Goal: Task Accomplishment & Management: Manage account settings

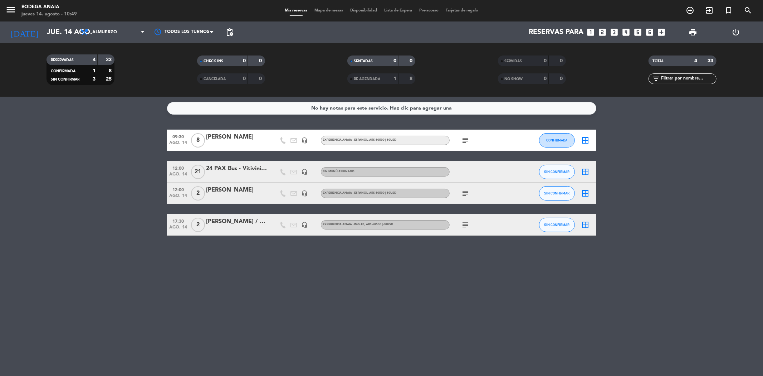
click at [236, 141] on div "[PERSON_NAME]" at bounding box center [236, 136] width 61 height 9
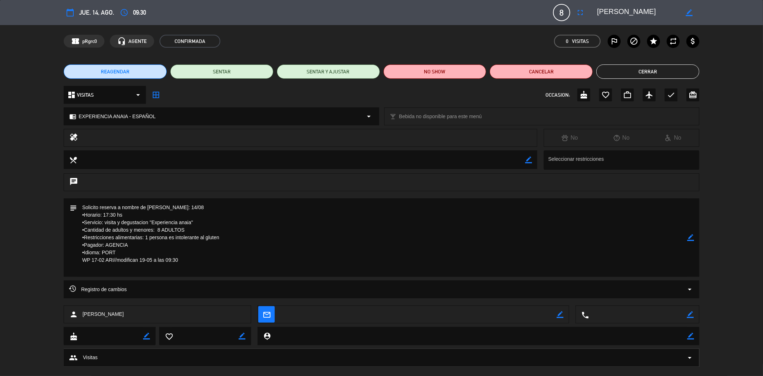
drag, startPoint x: 607, startPoint y: 10, endPoint x: 599, endPoint y: 9, distance: 7.5
drag, startPoint x: 599, startPoint y: 9, endPoint x: 608, endPoint y: 10, distance: 9.3
click at [608, 10] on textarea at bounding box center [638, 12] width 82 height 13
drag, startPoint x: 641, startPoint y: 13, endPoint x: 597, endPoint y: 8, distance: 44.7
click at [597, 8] on textarea at bounding box center [638, 12] width 82 height 13
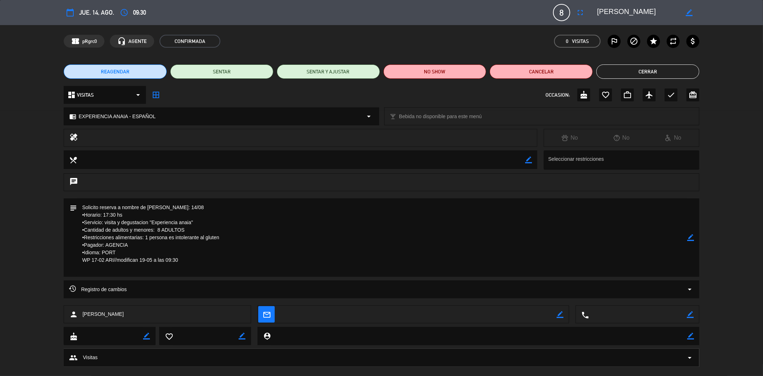
click at [637, 73] on button "Cerrar" at bounding box center [647, 71] width 103 height 14
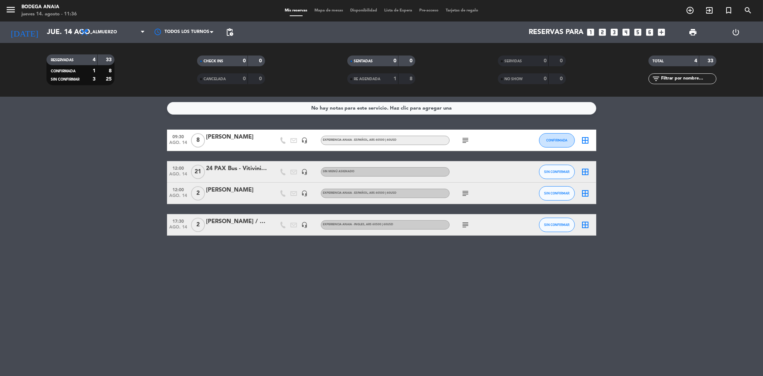
click at [614, 31] on icon "looks_3" at bounding box center [614, 32] width 9 height 9
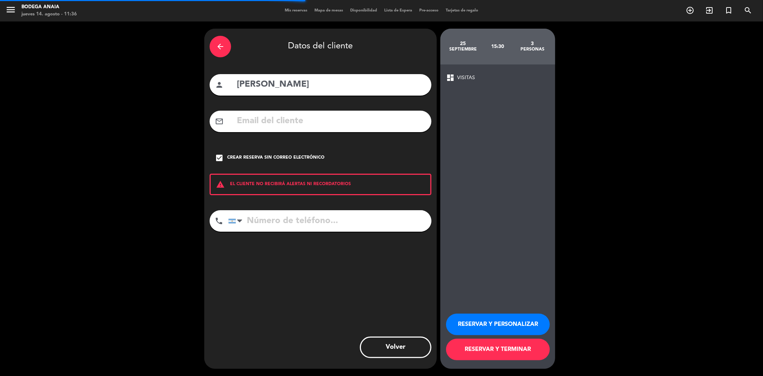
click at [220, 48] on icon "arrow_back" at bounding box center [220, 46] width 9 height 9
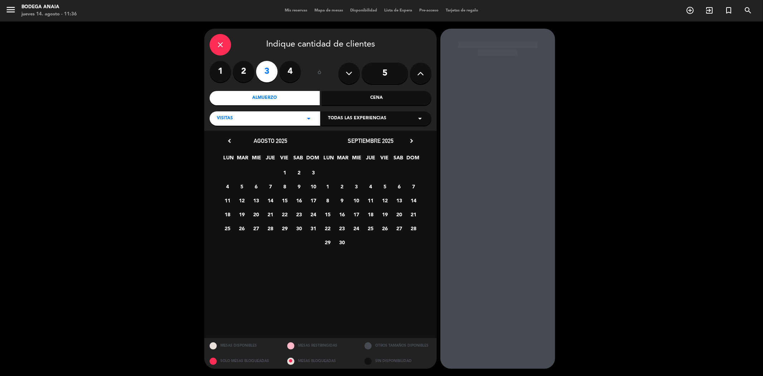
click at [287, 98] on div "Almuerzo" at bounding box center [265, 98] width 110 height 14
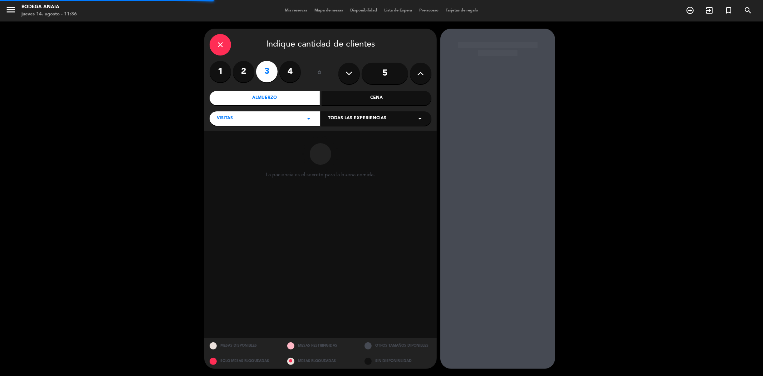
click at [285, 112] on div "VISITAS arrow_drop_down" at bounding box center [265, 118] width 111 height 14
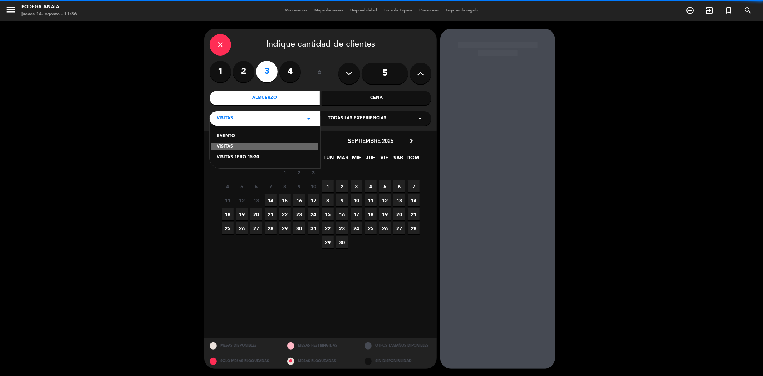
click at [238, 145] on div "VISITAS" at bounding box center [264, 146] width 107 height 7
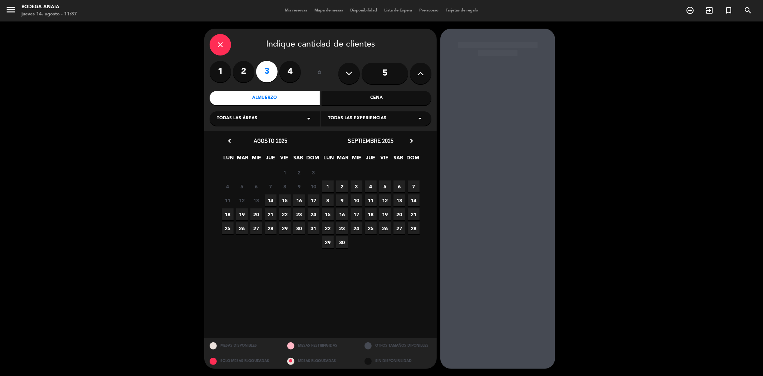
click at [242, 216] on span "19" at bounding box center [242, 214] width 12 height 12
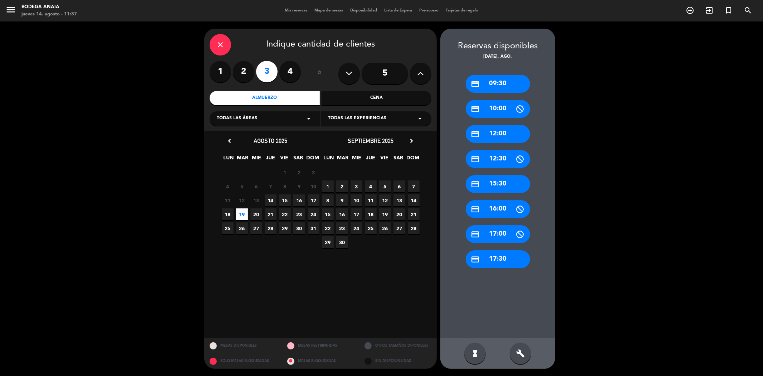
click at [478, 133] on icon "credit_card" at bounding box center [475, 133] width 9 height 9
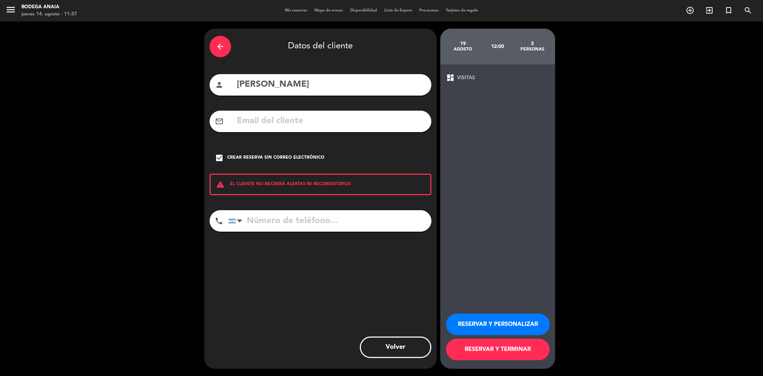
drag, startPoint x: 320, startPoint y: 84, endPoint x: 223, endPoint y: 84, distance: 97.3
click at [223, 84] on div "person [PERSON_NAME]" at bounding box center [321, 84] width 222 height 21
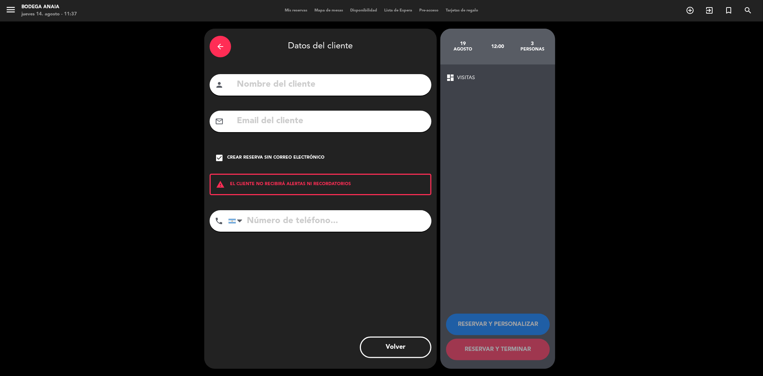
drag, startPoint x: 233, startPoint y: 85, endPoint x: 238, endPoint y: 80, distance: 7.2
paste input "[PERSON_NAME]"
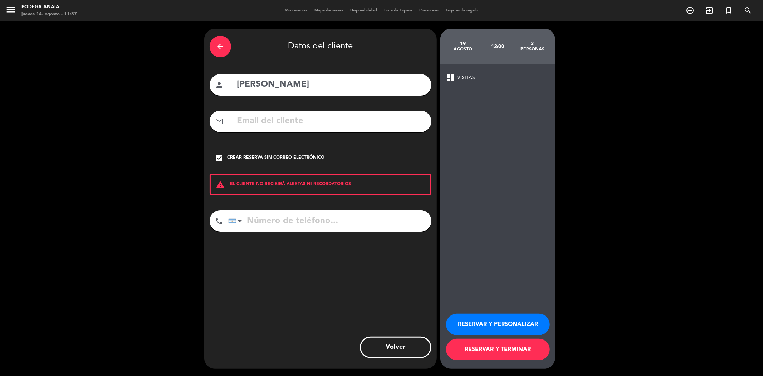
type input "[PERSON_NAME]"
click at [478, 328] on button "RESERVAR Y PERSONALIZAR" at bounding box center [498, 323] width 104 height 21
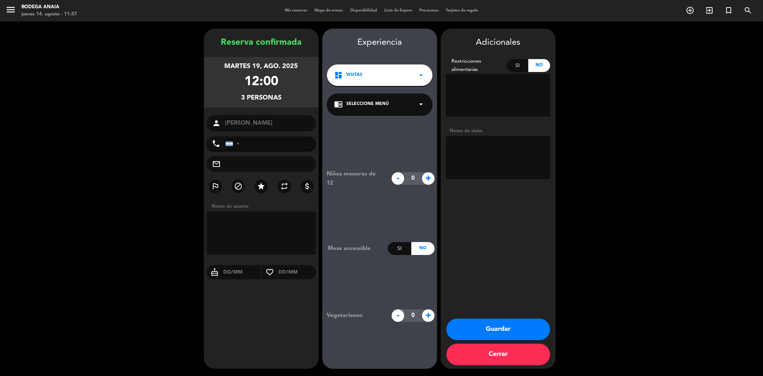
click at [455, 144] on textarea at bounding box center [498, 157] width 104 height 43
paste textarea "Fecha: 19/08 • Hora: 12.00 • Servicio: VISITA EXP [GEOGRAPHIC_DATA] • Cantidad …"
type textarea "Fecha: 19/08 • Hora: 12.00 • Servicio: VISITA EXP [GEOGRAPHIC_DATA] • Cantidad …"
click at [420, 106] on icon "arrow_drop_down" at bounding box center [421, 104] width 9 height 9
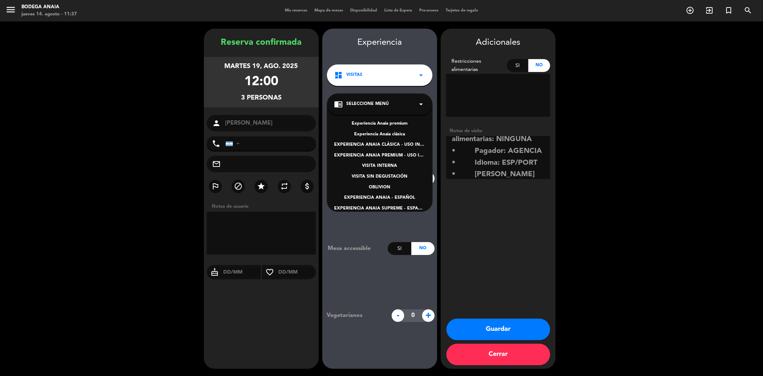
click at [386, 199] on div "EXPERIENCIA ANAIA - ESPAÑOL" at bounding box center [379, 197] width 91 height 7
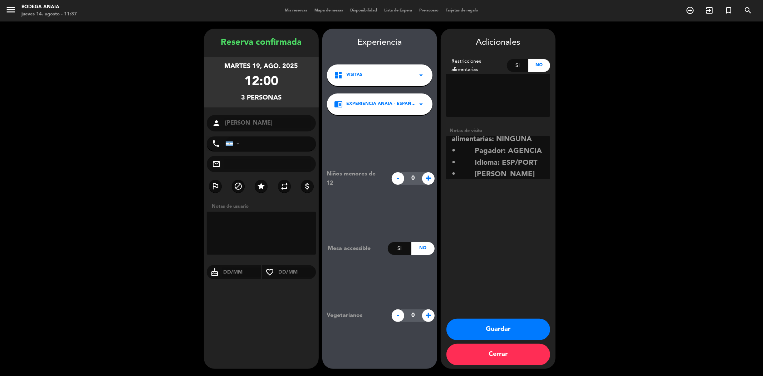
click at [482, 331] on button "Guardar" at bounding box center [498, 328] width 104 height 21
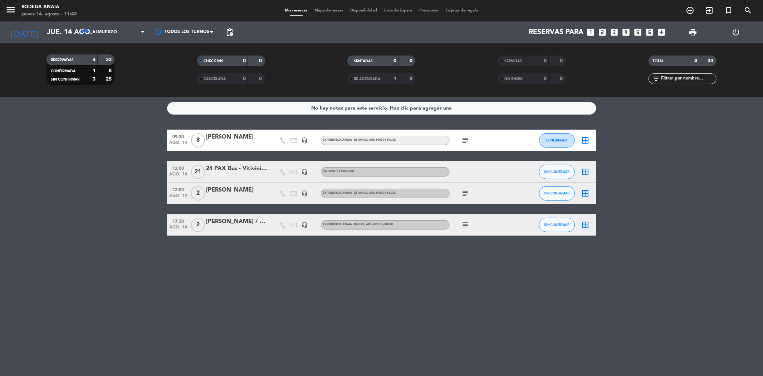
click at [463, 196] on icon "subject" at bounding box center [465, 193] width 9 height 9
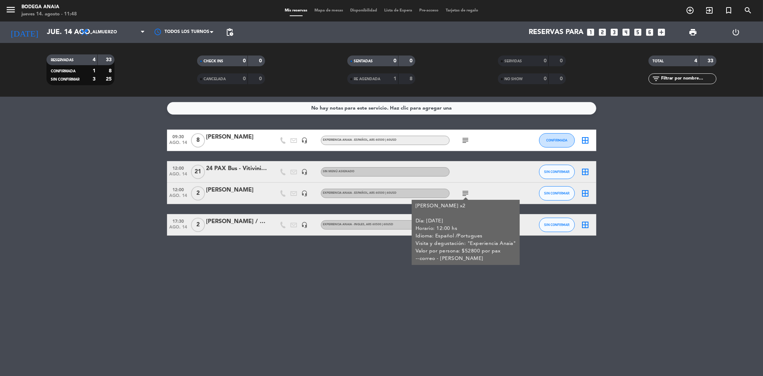
click at [91, 195] on bookings-row "09:30 ago. 14 8 [PERSON_NAME] headset_mic EXPERIENCIA ANAIA - ESPAÑOL , ARS 605…" at bounding box center [381, 182] width 763 height 106
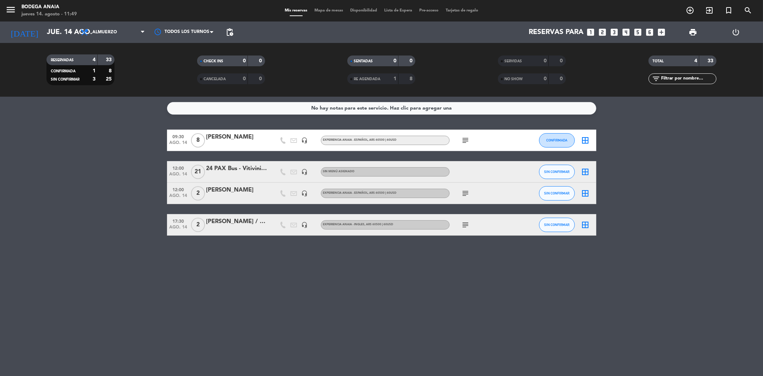
click at [557, 163] on div "SIN CONFIRMAR" at bounding box center [557, 171] width 36 height 21
click at [557, 168] on button "SIN CONFIRMAR" at bounding box center [557, 172] width 36 height 14
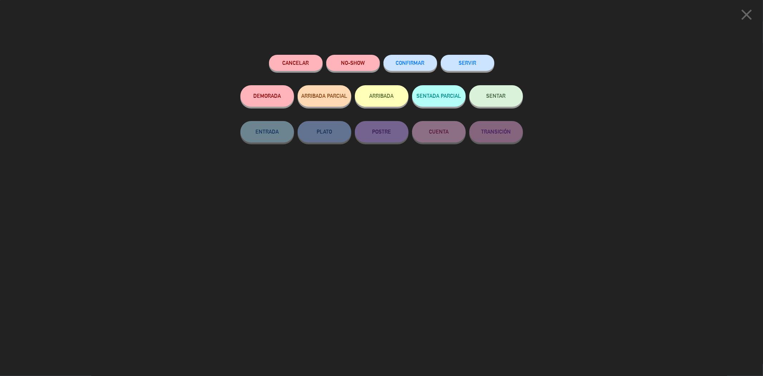
click at [421, 64] on span "CONFIRMAR" at bounding box center [410, 63] width 29 height 6
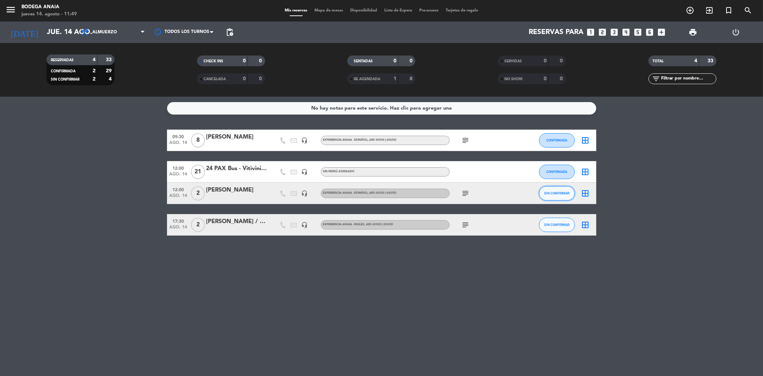
click at [566, 195] on button "SIN CONFIRMAR" at bounding box center [557, 193] width 36 height 14
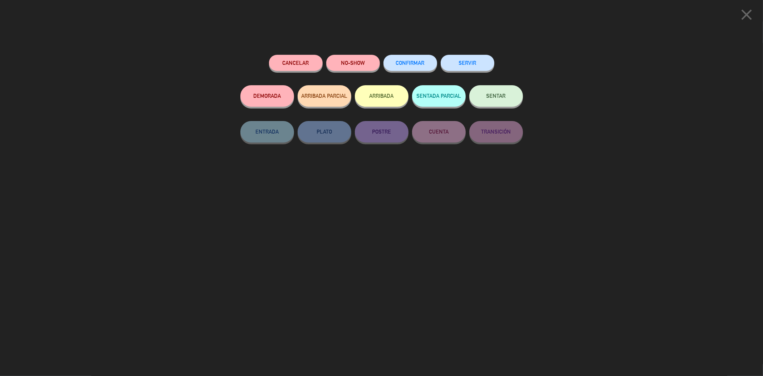
click at [420, 66] on button "CONFIRMAR" at bounding box center [410, 63] width 54 height 16
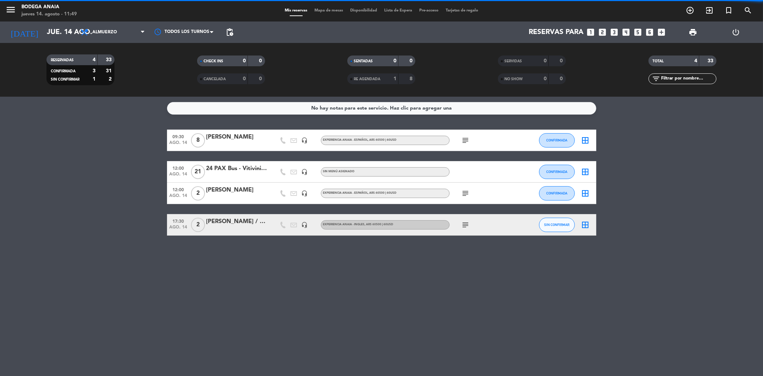
click at [632, 267] on div "No hay notas para este servicio. Haz clic para agregar una 09:30 ago. 14 8 [PER…" at bounding box center [381, 236] width 763 height 279
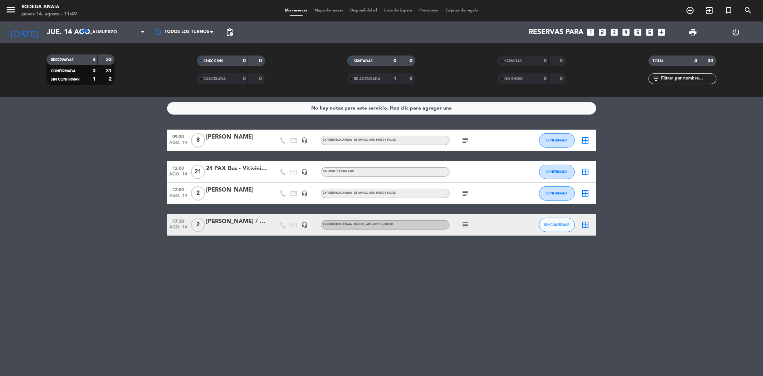
click at [470, 195] on icon "subject" at bounding box center [465, 193] width 9 height 9
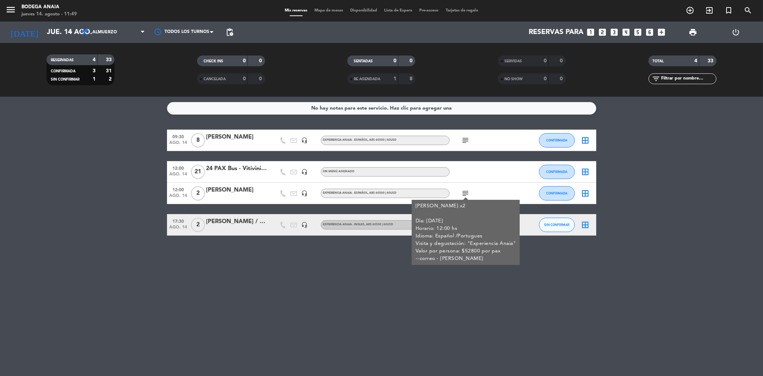
click at [373, 269] on div "No hay notas para este servicio. Haz clic para agregar una 09:30 ago. 14 8 [PER…" at bounding box center [381, 236] width 763 height 279
